Goal: Task Accomplishment & Management: Manage account settings

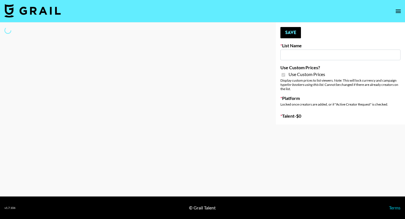
type input "Hot Chocolate Brand - US"
checkbox input "true"
select select "Brand"
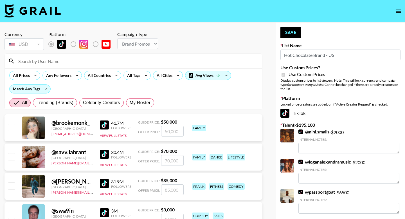
click at [103, 58] on input at bounding box center [137, 60] width 244 height 9
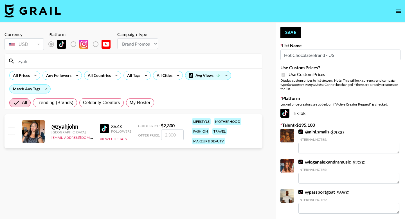
type input "zyah"
click at [13, 131] on input "checkbox" at bounding box center [11, 130] width 7 height 7
checkbox input "true"
type input "2300"
click at [291, 37] on button "Save" at bounding box center [290, 32] width 21 height 11
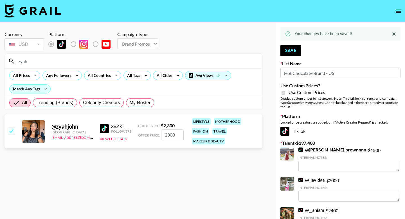
click at [87, 61] on input "zyah" at bounding box center [137, 60] width 244 height 9
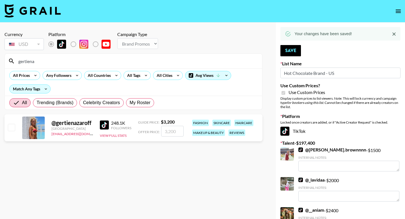
type input "gertiena"
click at [12, 128] on input "checkbox" at bounding box center [11, 127] width 7 height 7
checkbox input "true"
type input "3200"
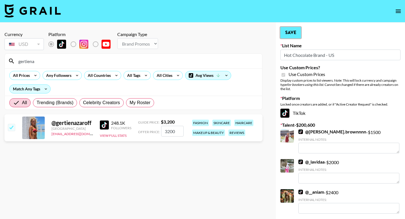
click at [295, 31] on button "Save" at bounding box center [290, 32] width 21 height 11
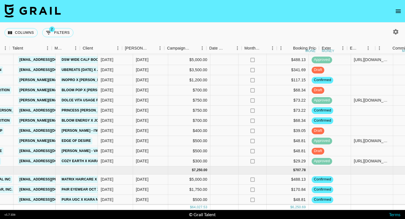
scroll to position [375, 246]
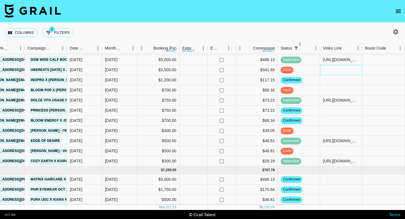
click at [341, 71] on div at bounding box center [341, 70] width 42 height 10
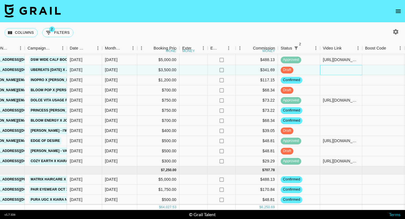
click at [341, 71] on div at bounding box center [341, 70] width 42 height 10
type input "https://www.tiktok.com/@jordansturgill/video/7561479925799062798"
click at [370, 70] on div at bounding box center [383, 70] width 42 height 10
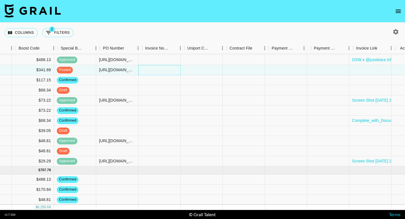
scroll to position [375, 606]
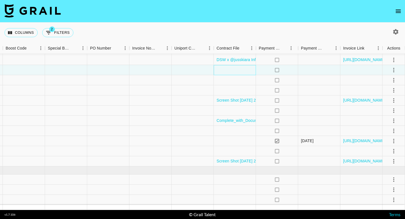
click at [239, 71] on div at bounding box center [235, 70] width 42 height 10
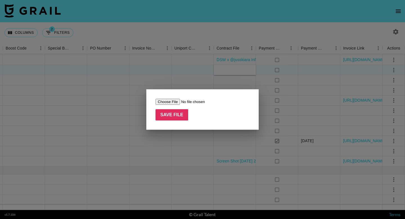
click at [176, 98] on div "Save File" at bounding box center [202, 109] width 112 height 40
click at [176, 101] on input "file" at bounding box center [190, 102] width 71 height 6
click at [140, 85] on div at bounding box center [202, 109] width 405 height 219
